Goal: Transaction & Acquisition: Purchase product/service

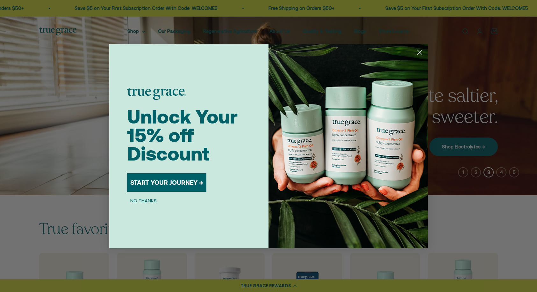
click at [419, 49] on circle "Close dialog" at bounding box center [420, 52] width 11 height 11
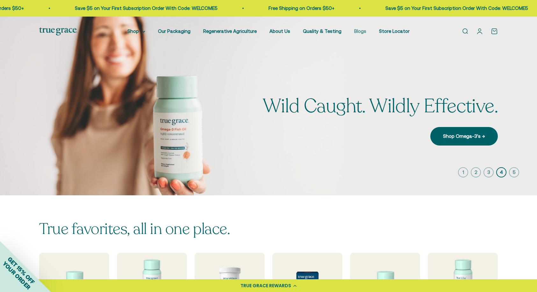
click at [361, 30] on link "Blogs" at bounding box center [360, 30] width 12 height 5
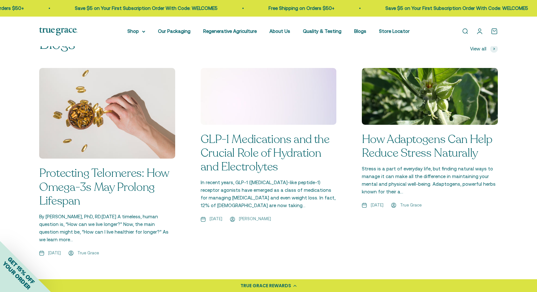
scroll to position [457, 0]
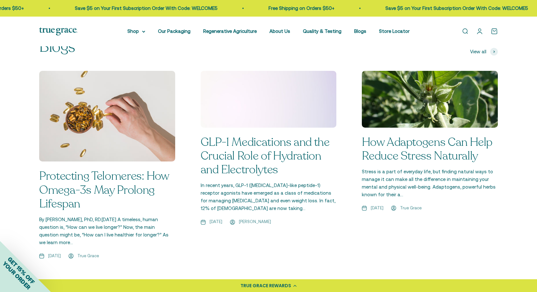
click at [120, 168] on link "Protecting Telomeres: How Omega-3s May Prolong Lifespan" at bounding box center [104, 189] width 130 height 43
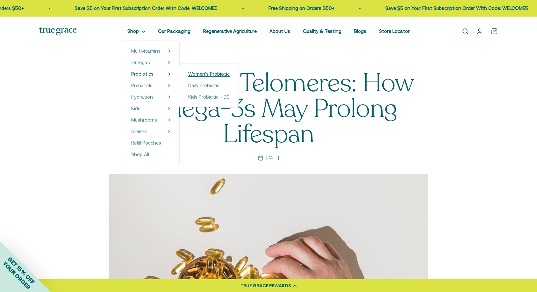
click at [206, 75] on span "Women's Probiotic" at bounding box center [208, 73] width 41 height 5
